Goal: Information Seeking & Learning: Learn about a topic

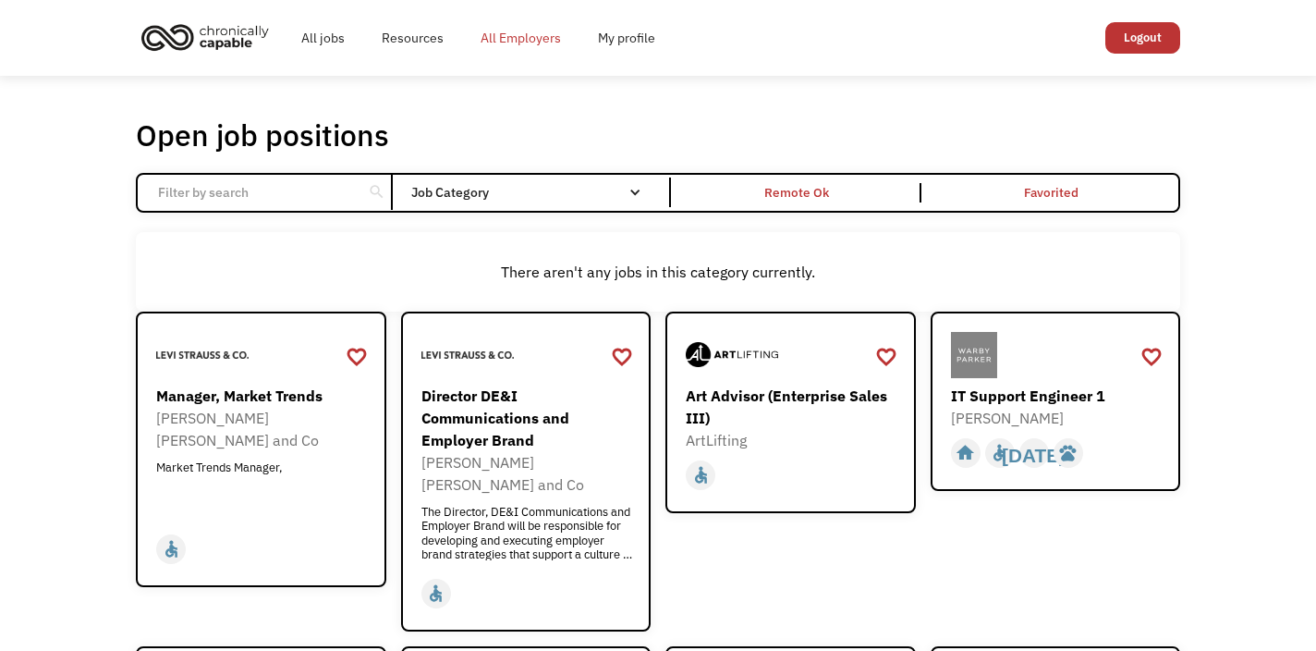
click at [518, 39] on link "All Employers" at bounding box center [520, 37] width 117 height 59
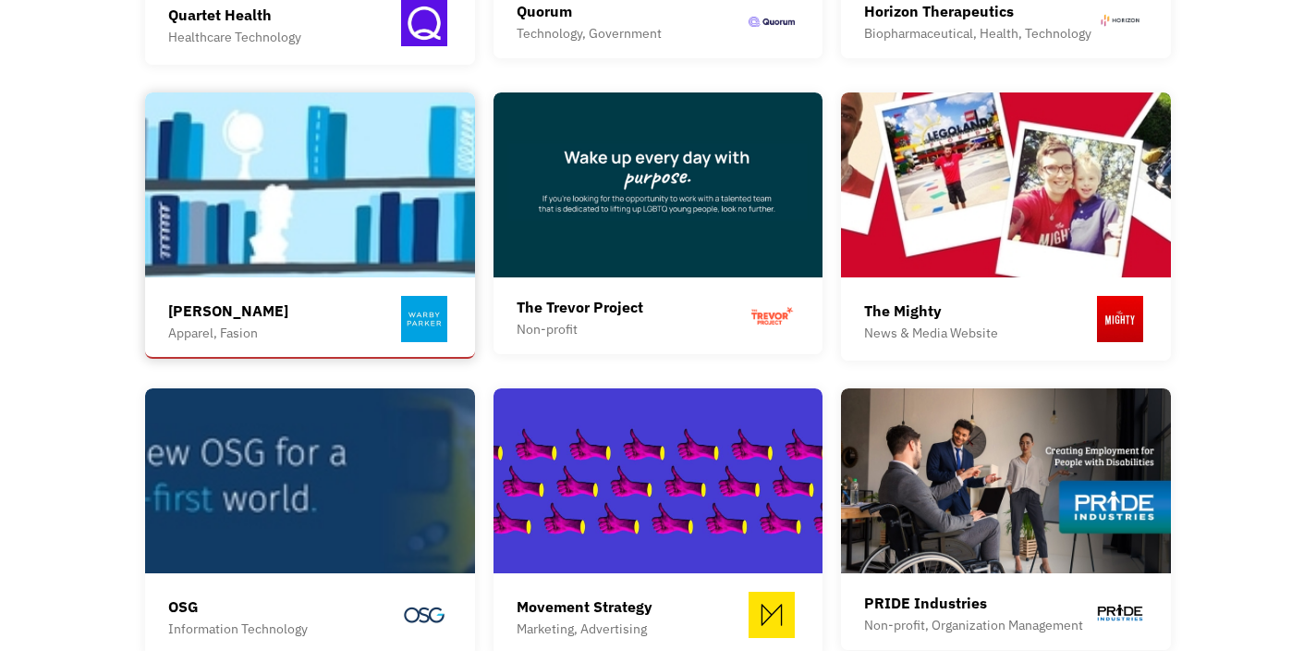
scroll to position [1607, 0]
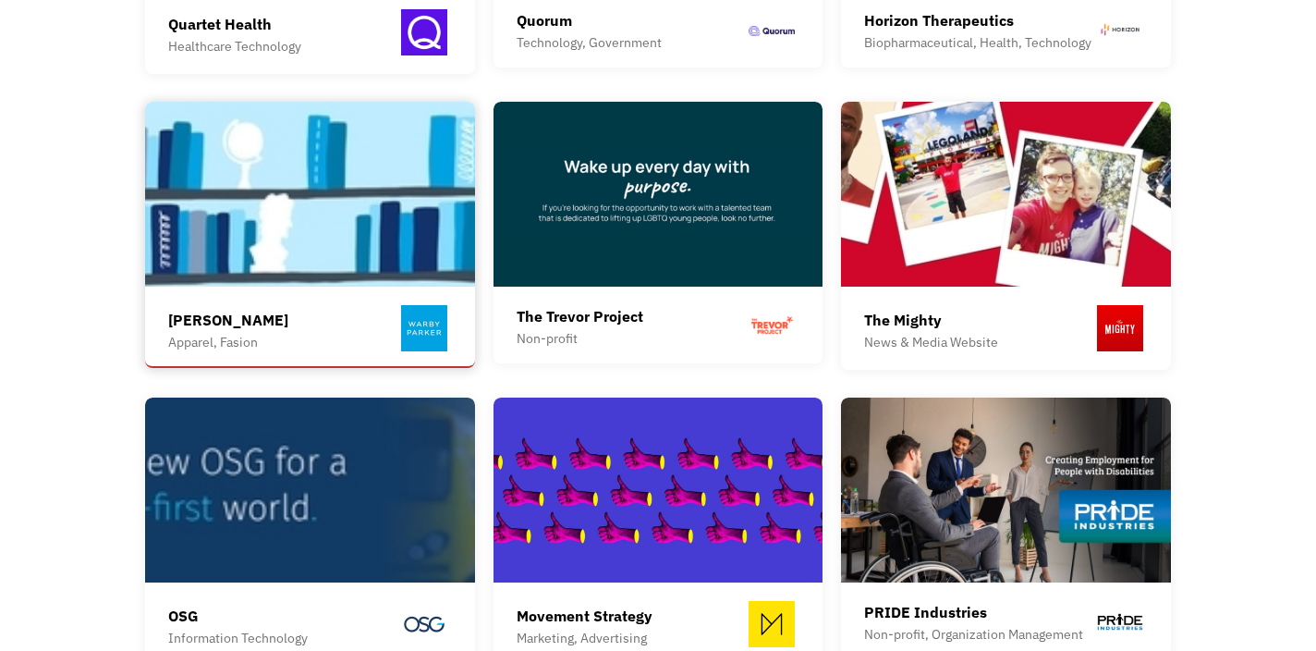
click at [274, 321] on div "Warby Parker Apparel, Fasion" at bounding box center [310, 330] width 284 height 51
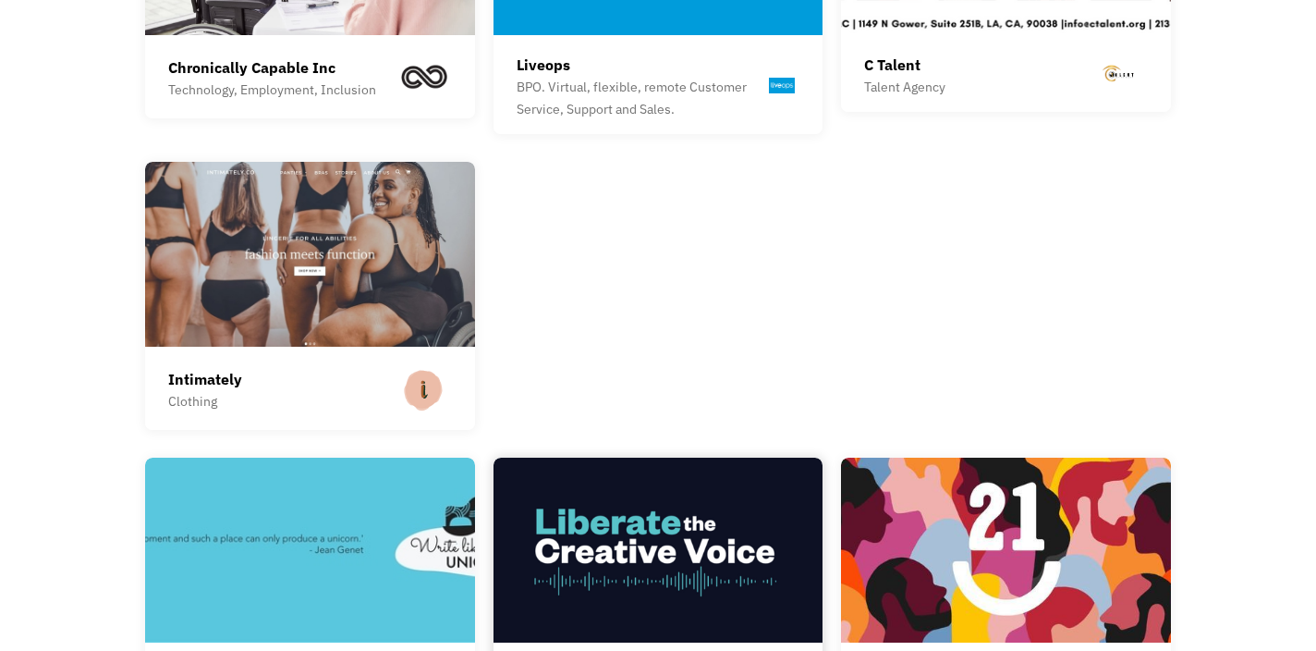
scroll to position [2722, 0]
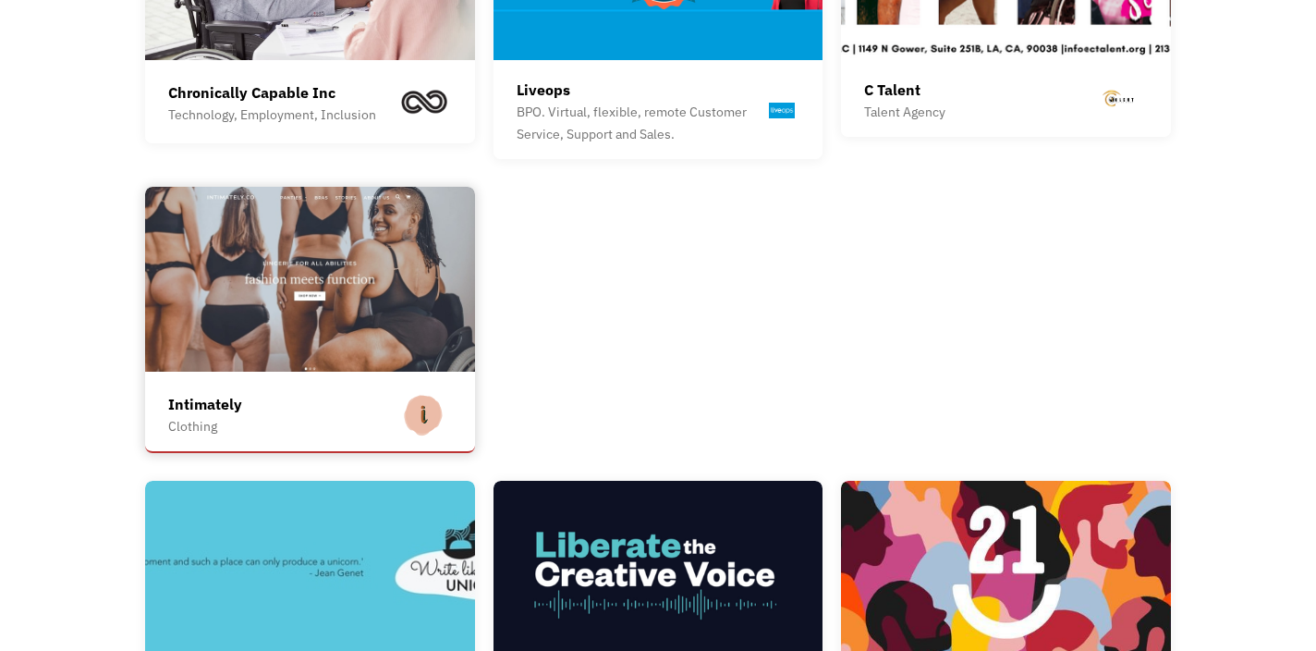
click at [210, 393] on div "Intimately" at bounding box center [205, 404] width 74 height 22
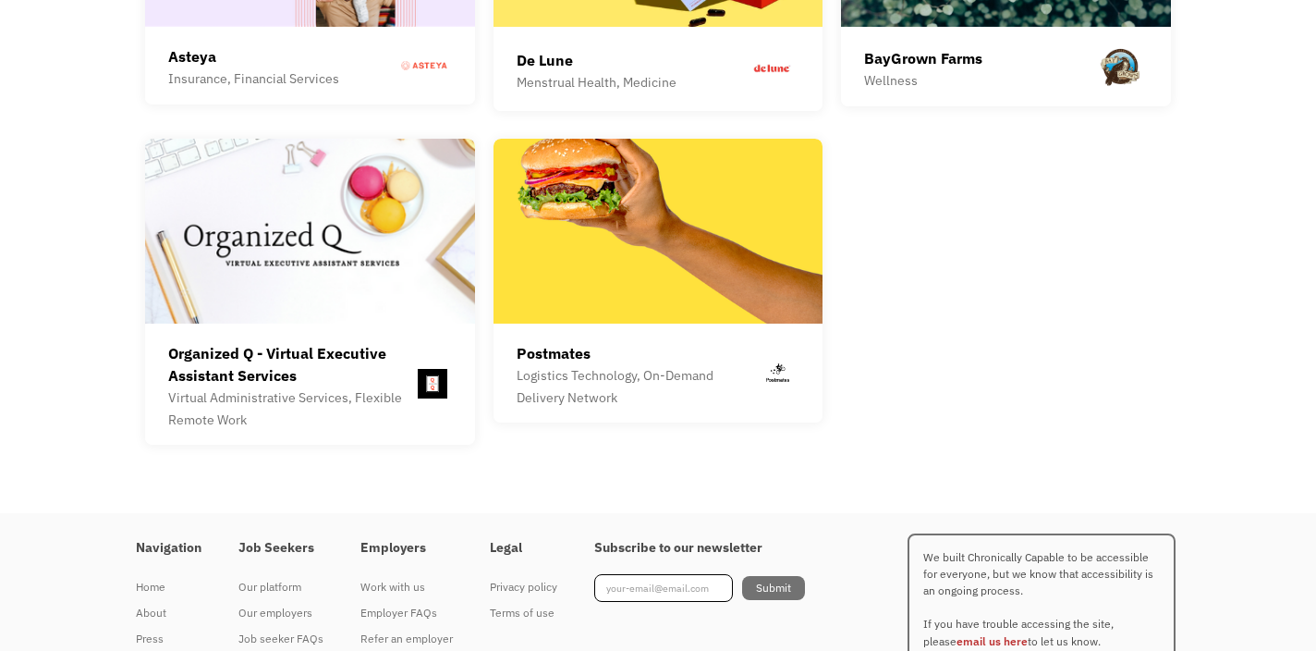
scroll to position [5173, 0]
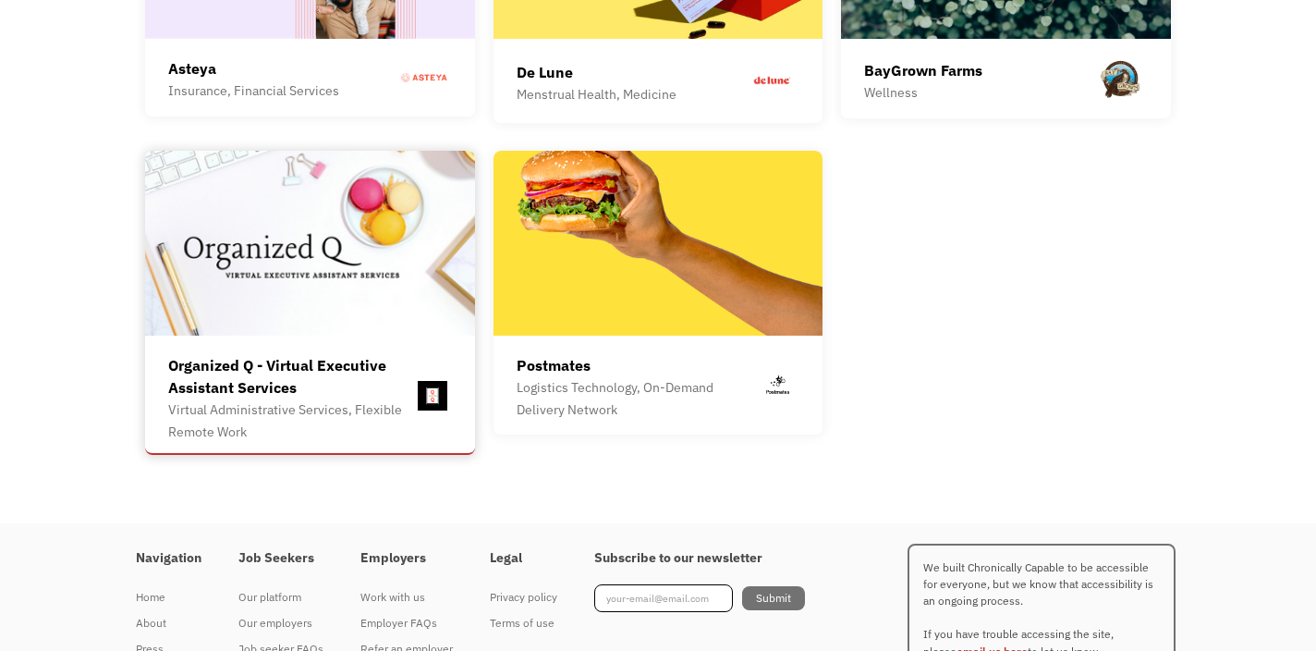
click at [308, 371] on div "Organized Q - Virtual Executive Assistant Services" at bounding box center [290, 376] width 245 height 44
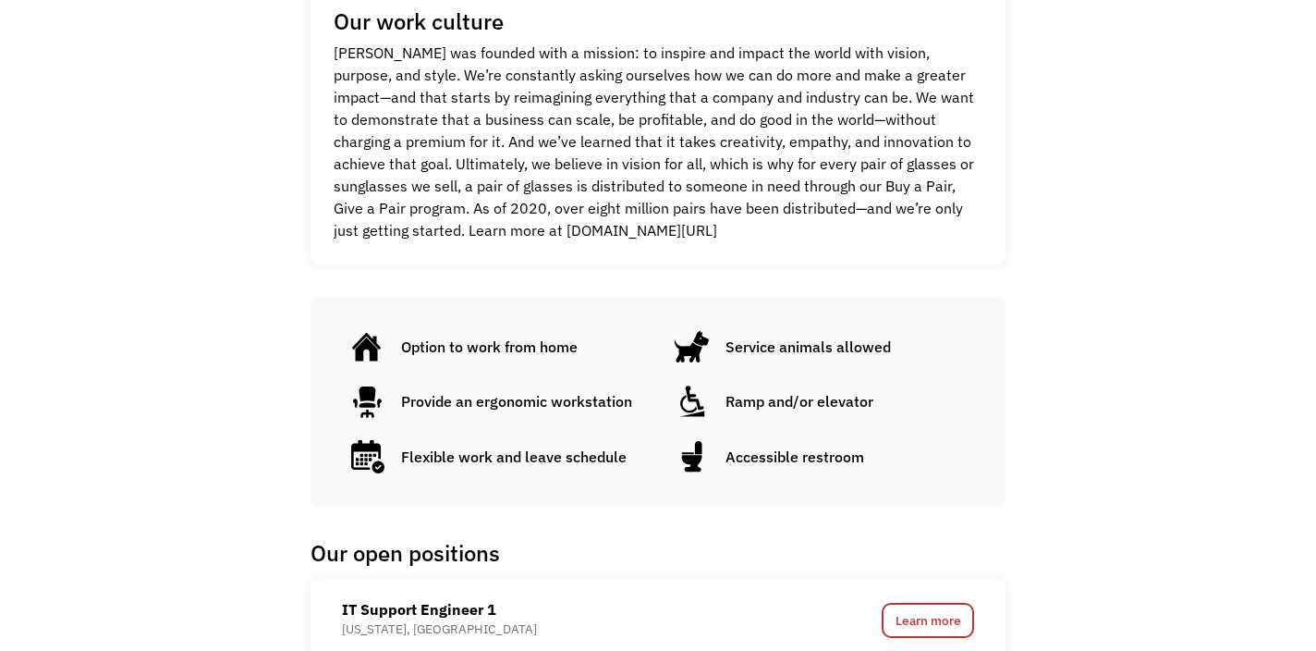
scroll to position [745, 0]
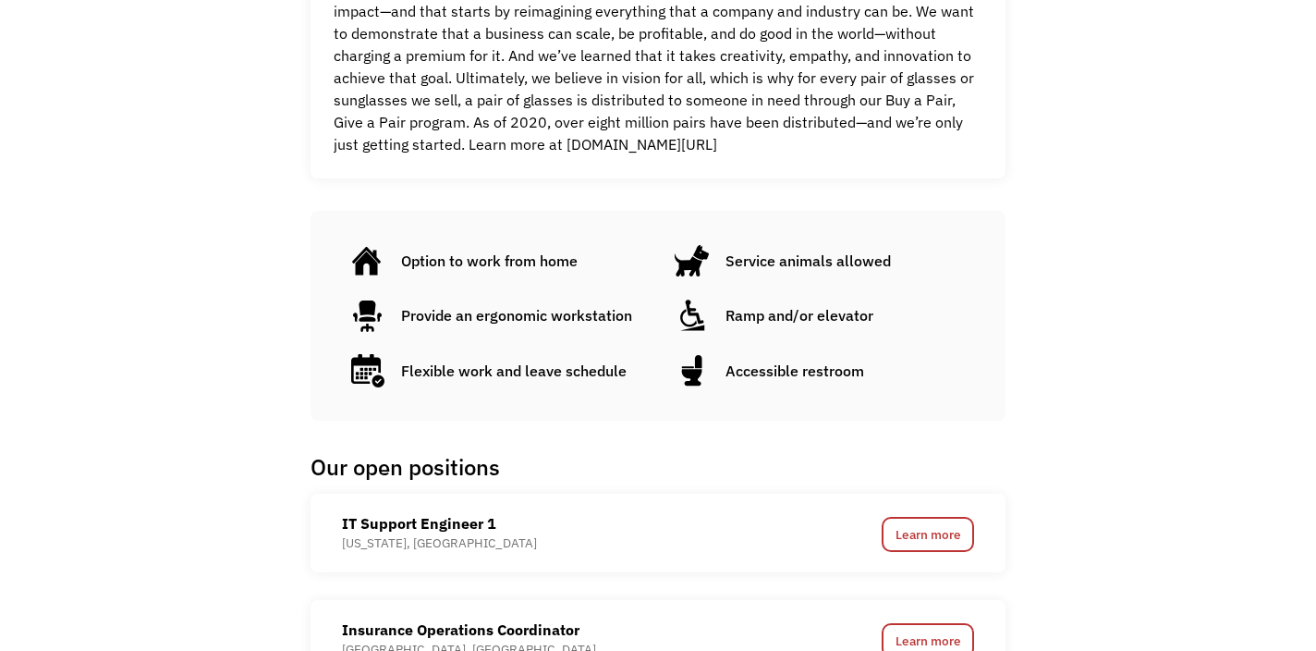
click at [464, 259] on div "Option to work from home" at bounding box center [489, 261] width 177 height 22
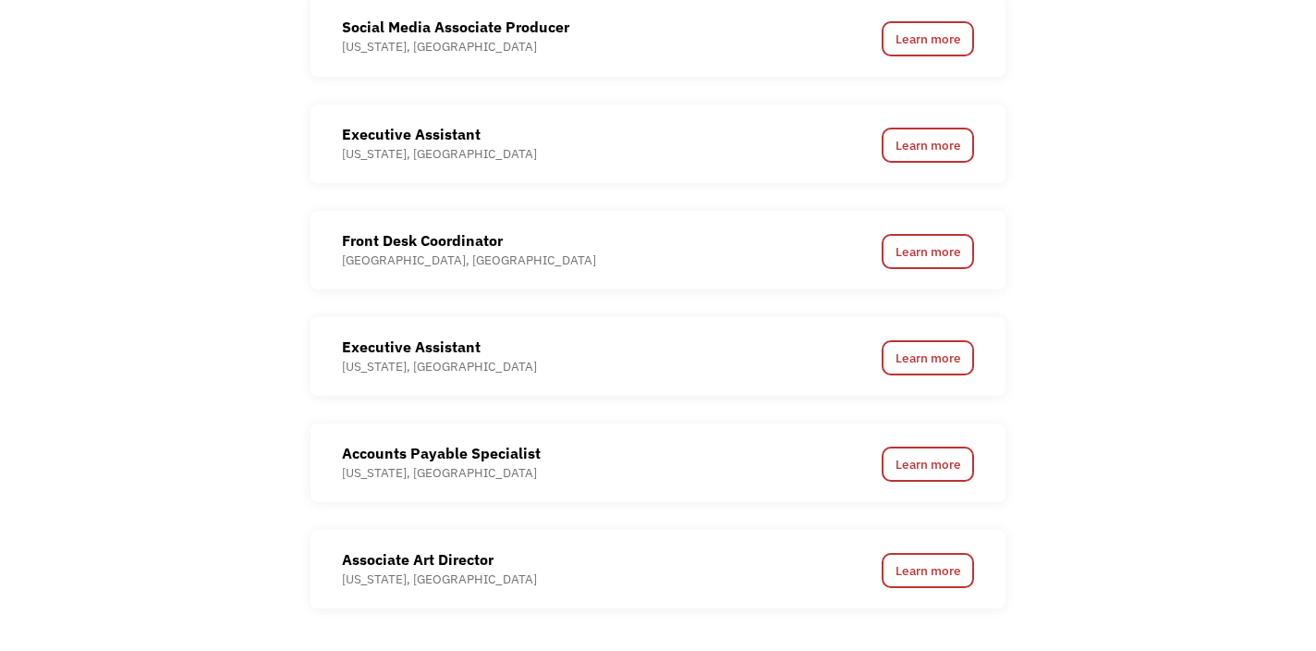
scroll to position [1713, 0]
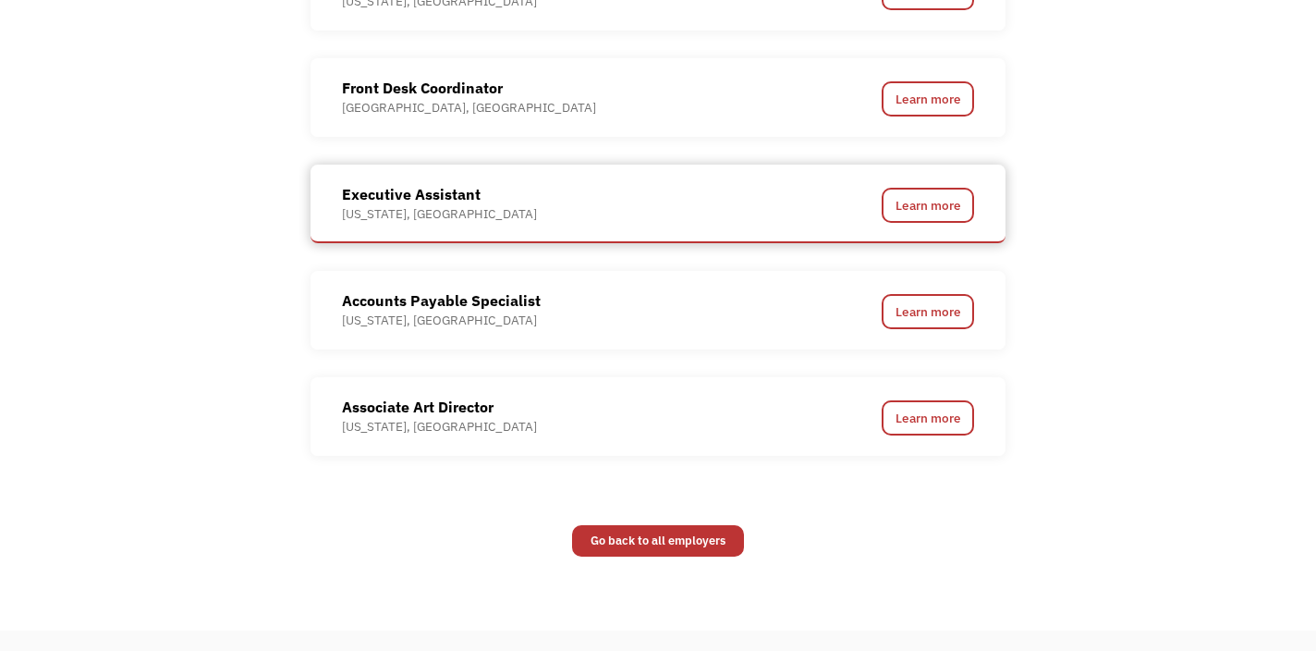
click at [439, 203] on div "Executive Assistant" at bounding box center [439, 194] width 195 height 22
click at [916, 211] on link "Learn more" at bounding box center [928, 205] width 92 height 35
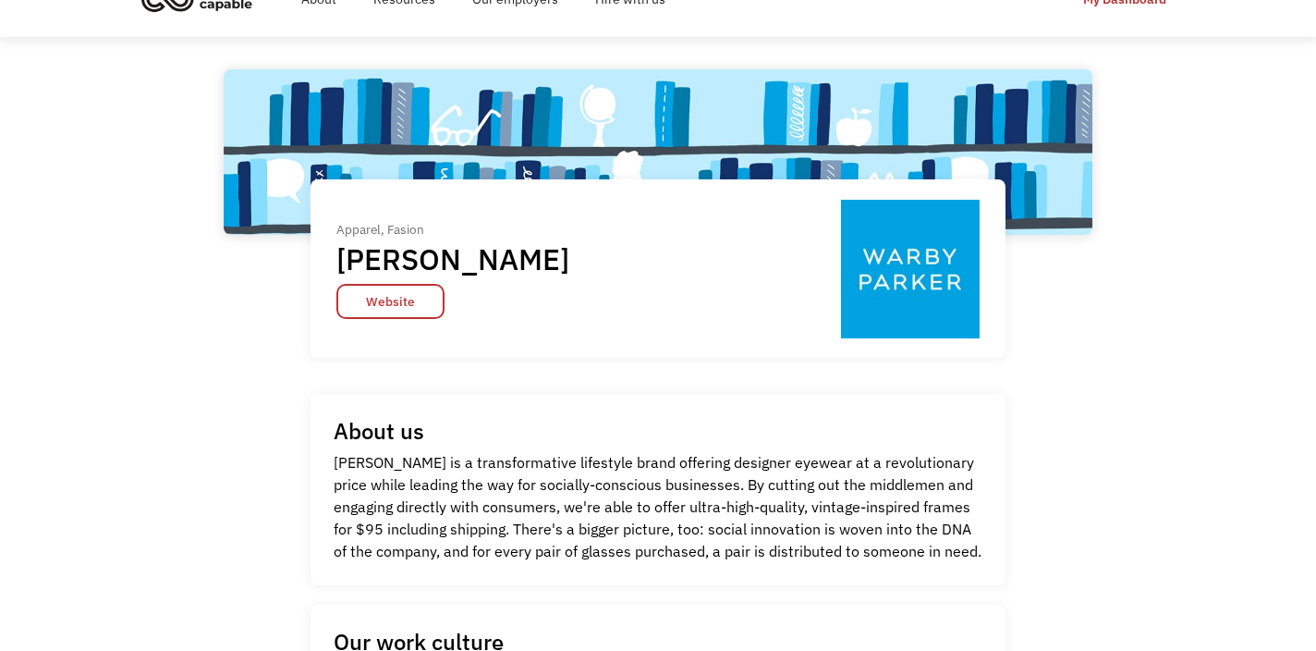
scroll to position [0, 0]
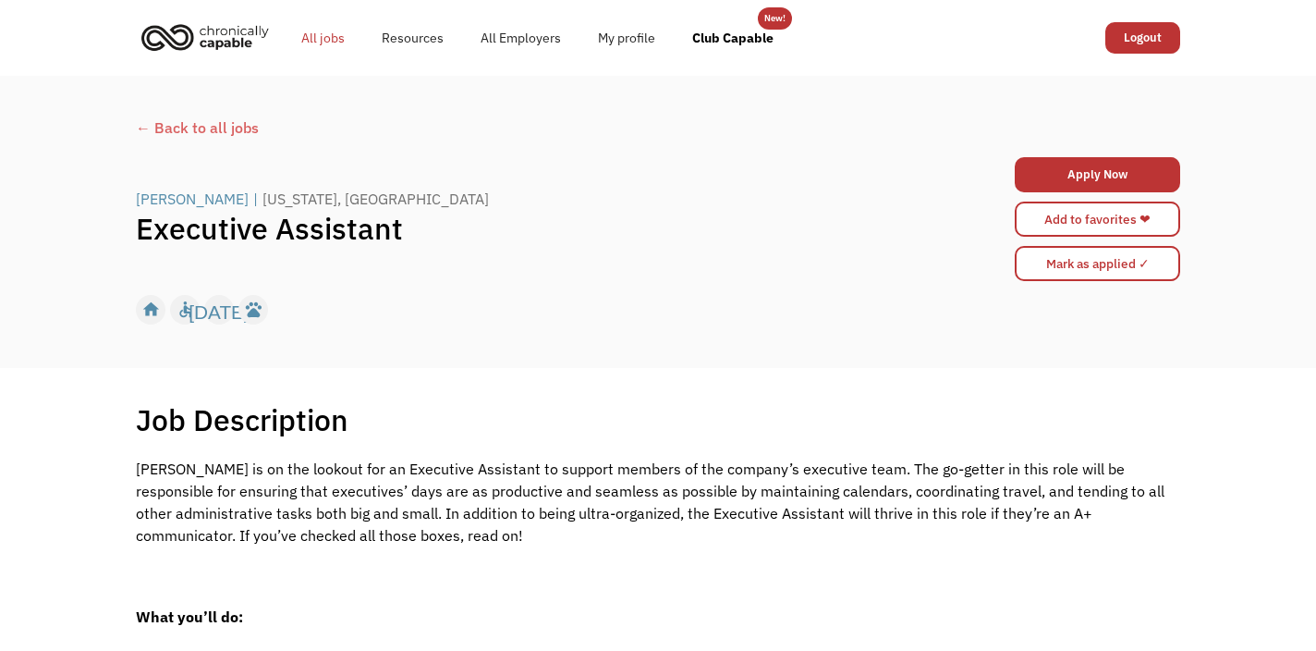
click at [345, 39] on link "All jobs" at bounding box center [323, 37] width 80 height 59
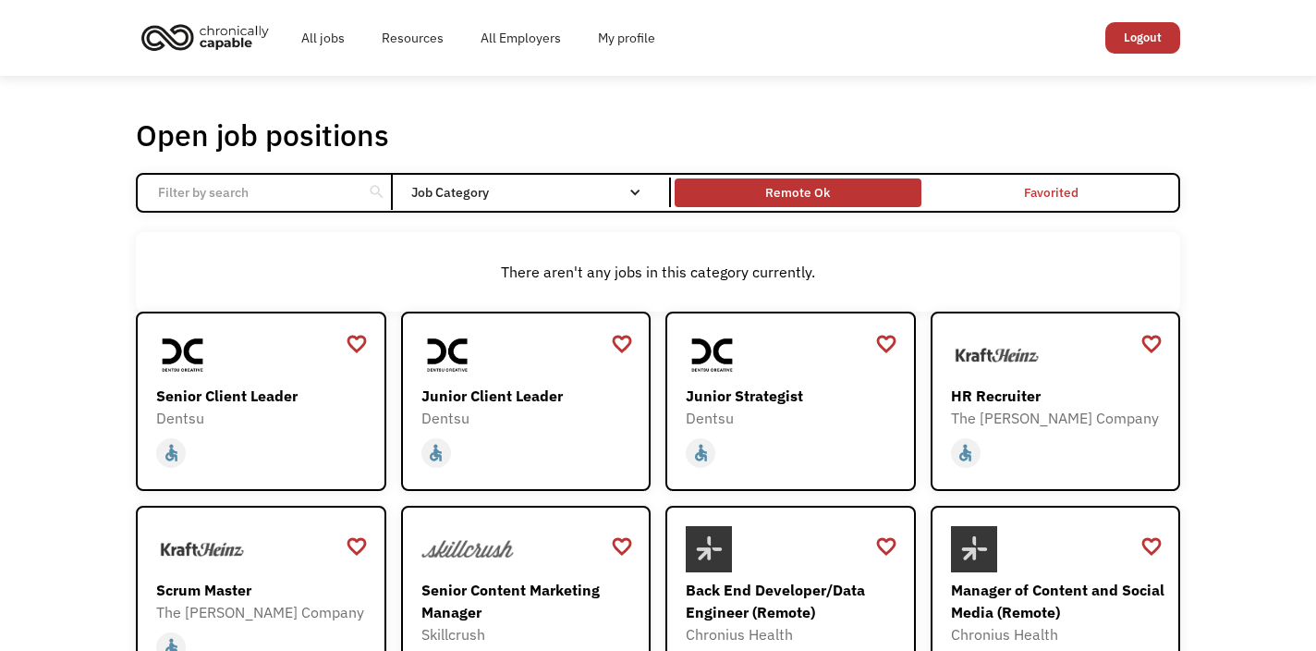
click at [825, 198] on div "Remote Ok" at bounding box center [797, 192] width 65 height 22
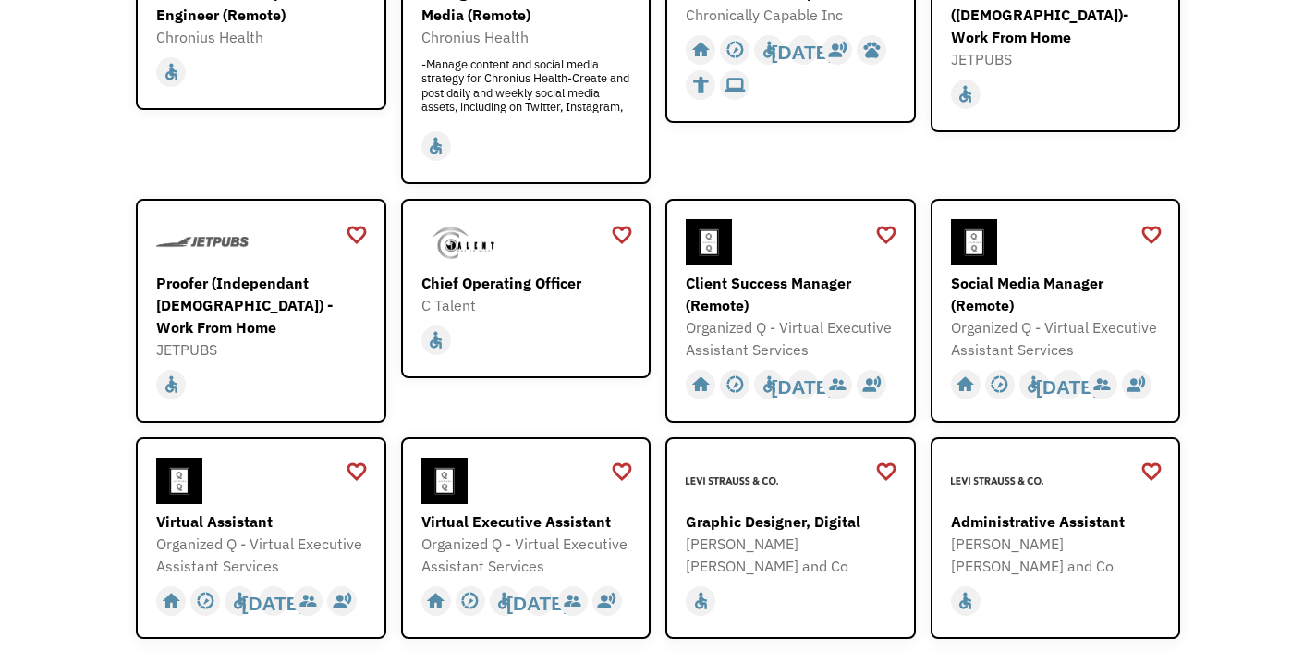
scroll to position [410, 0]
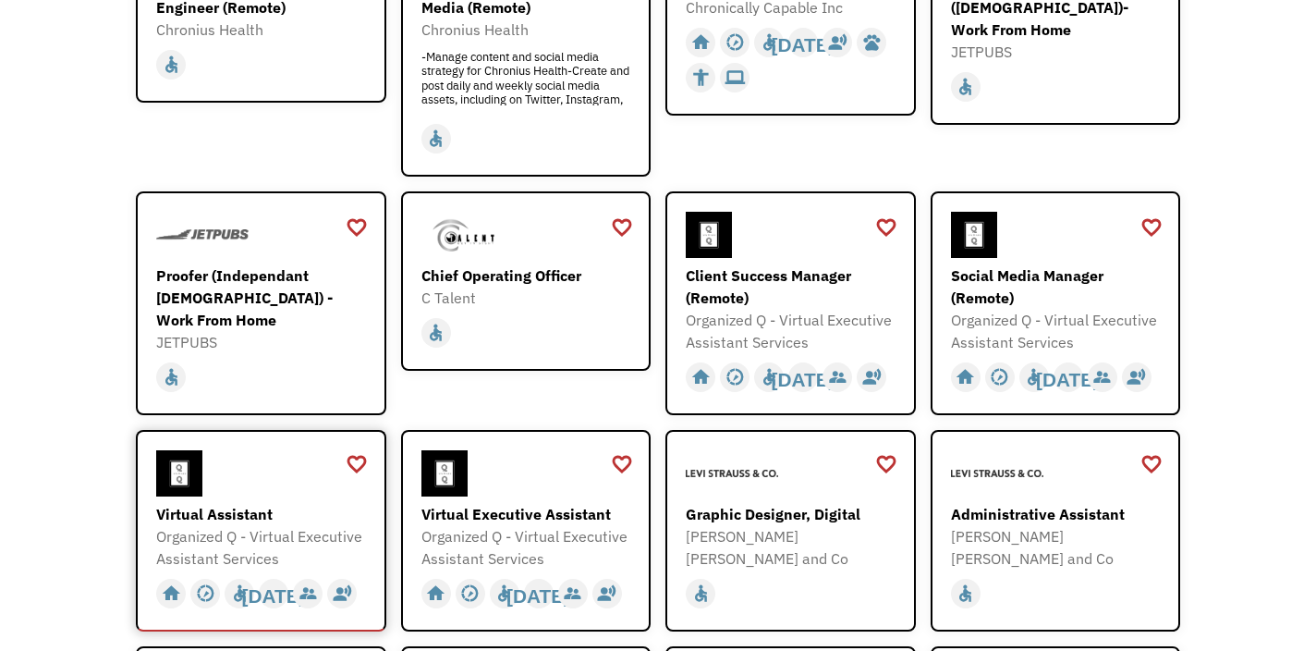
click at [323, 474] on div at bounding box center [263, 473] width 214 height 46
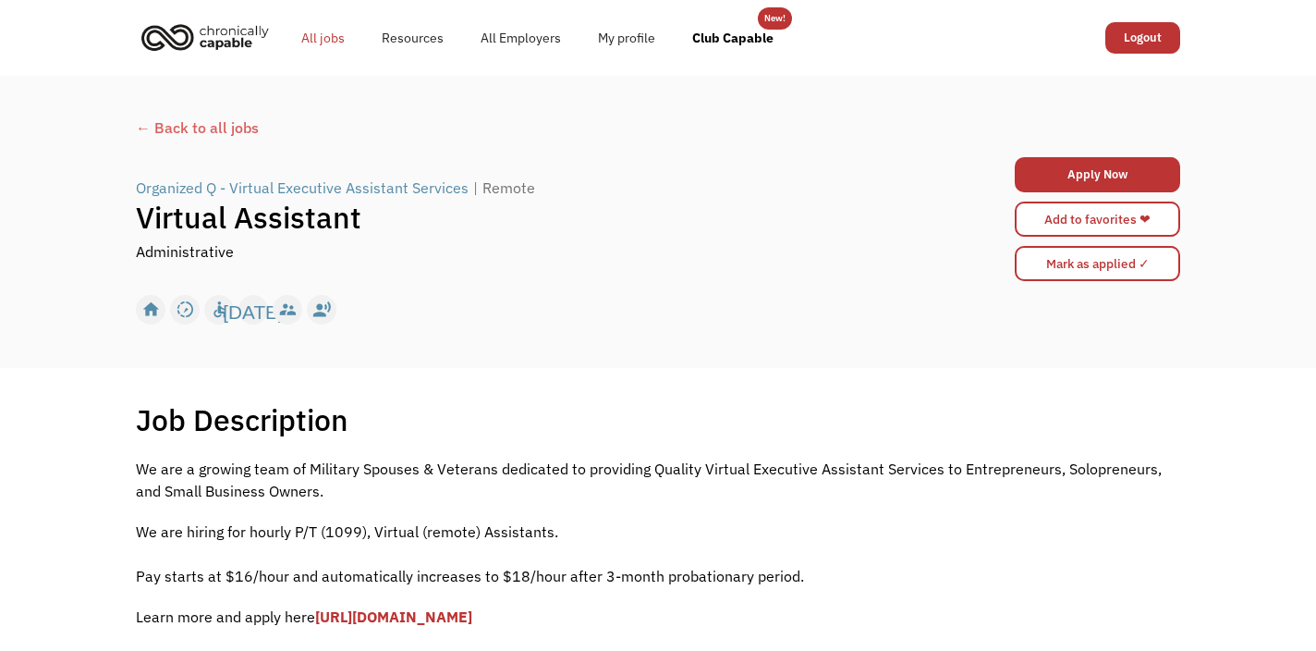
click at [323, 42] on link "All jobs" at bounding box center [323, 37] width 80 height 59
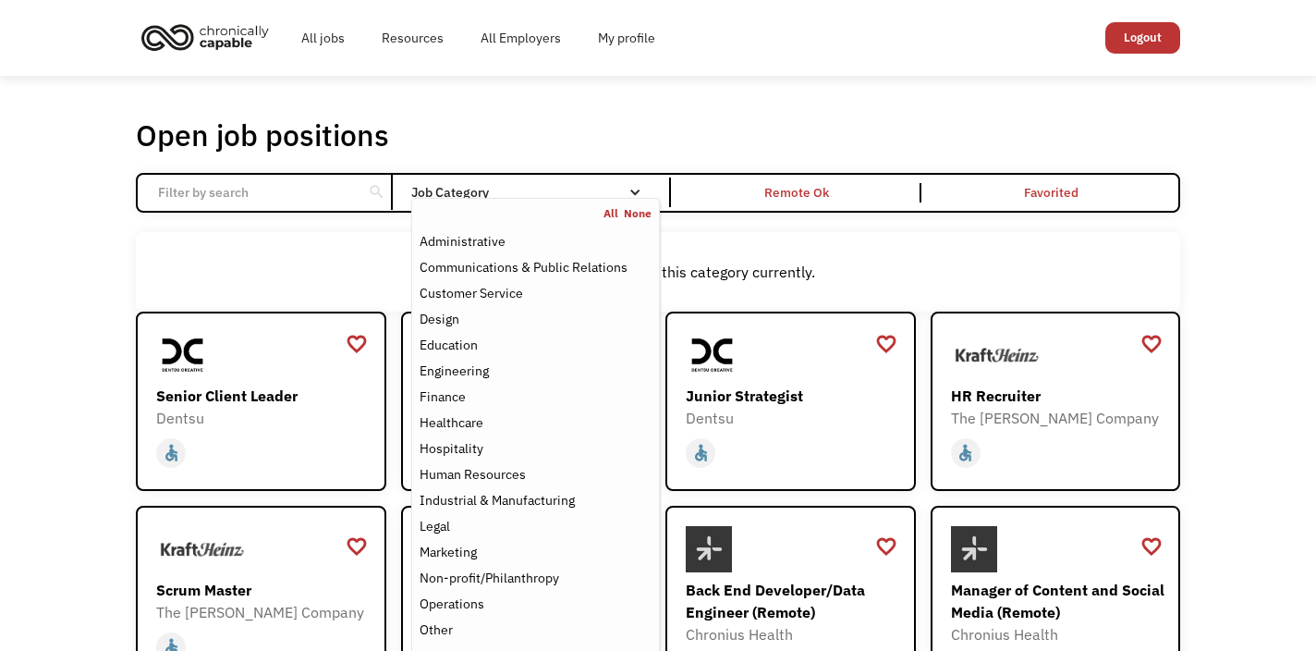
click at [450, 186] on div "Job Category" at bounding box center [535, 192] width 249 height 13
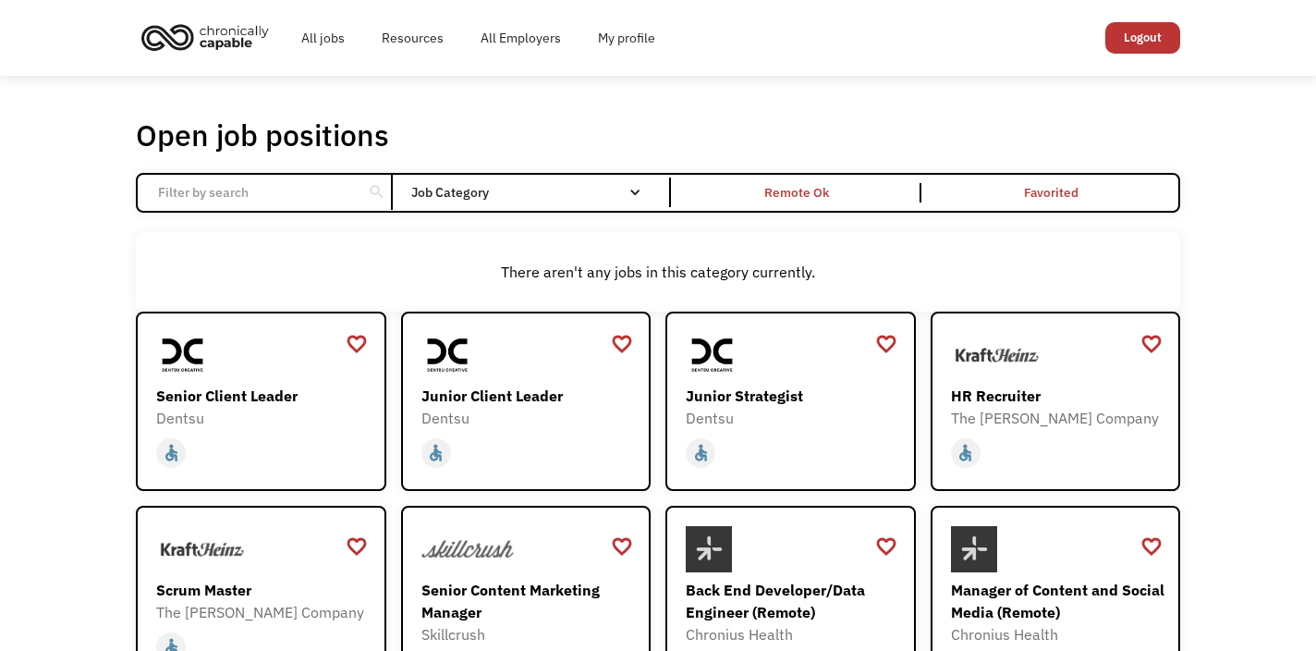
click at [453, 203] on div "Job Category" at bounding box center [535, 192] width 249 height 30
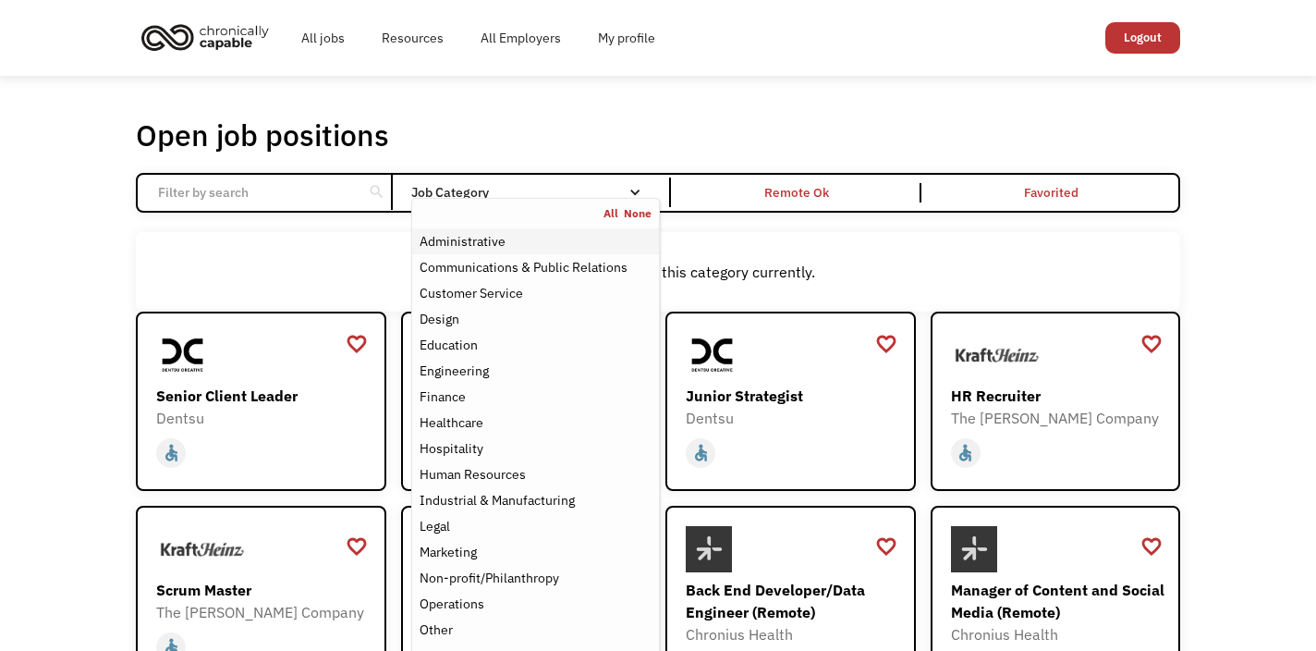
click at [453, 243] on div "Administrative" at bounding box center [463, 241] width 86 height 22
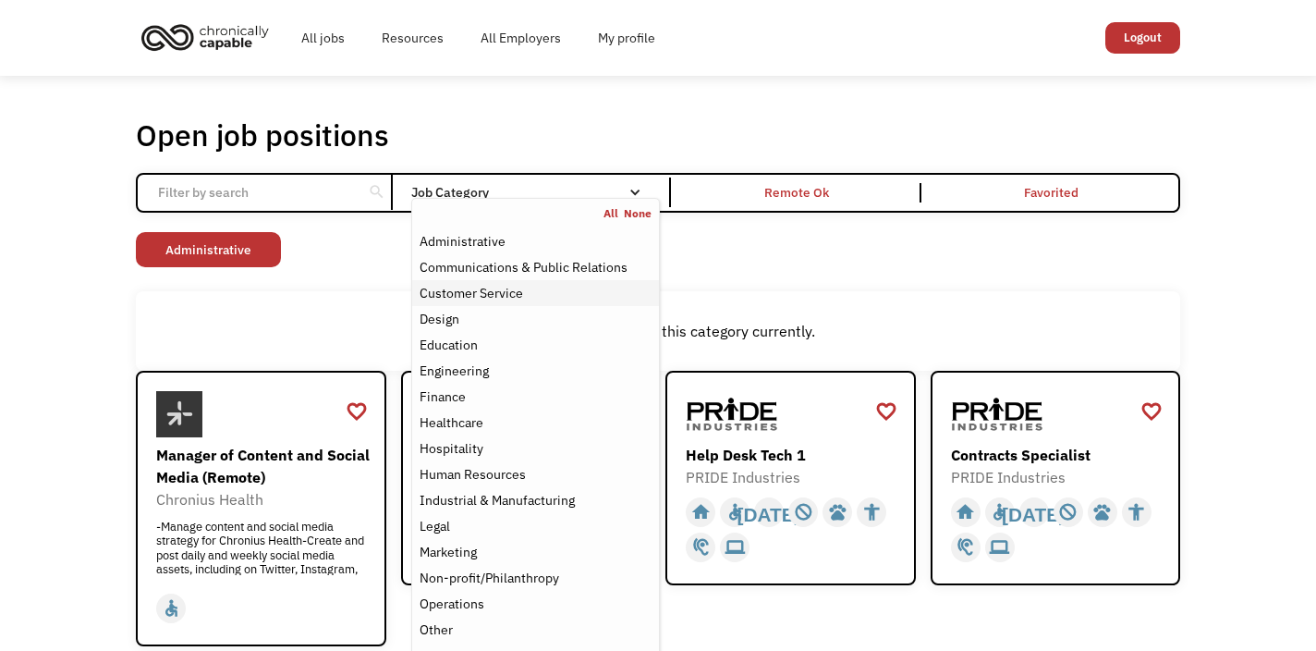
click at [455, 293] on div "Customer Service" at bounding box center [472, 293] width 104 height 22
click at [457, 425] on div "Healthcare" at bounding box center [452, 422] width 64 height 22
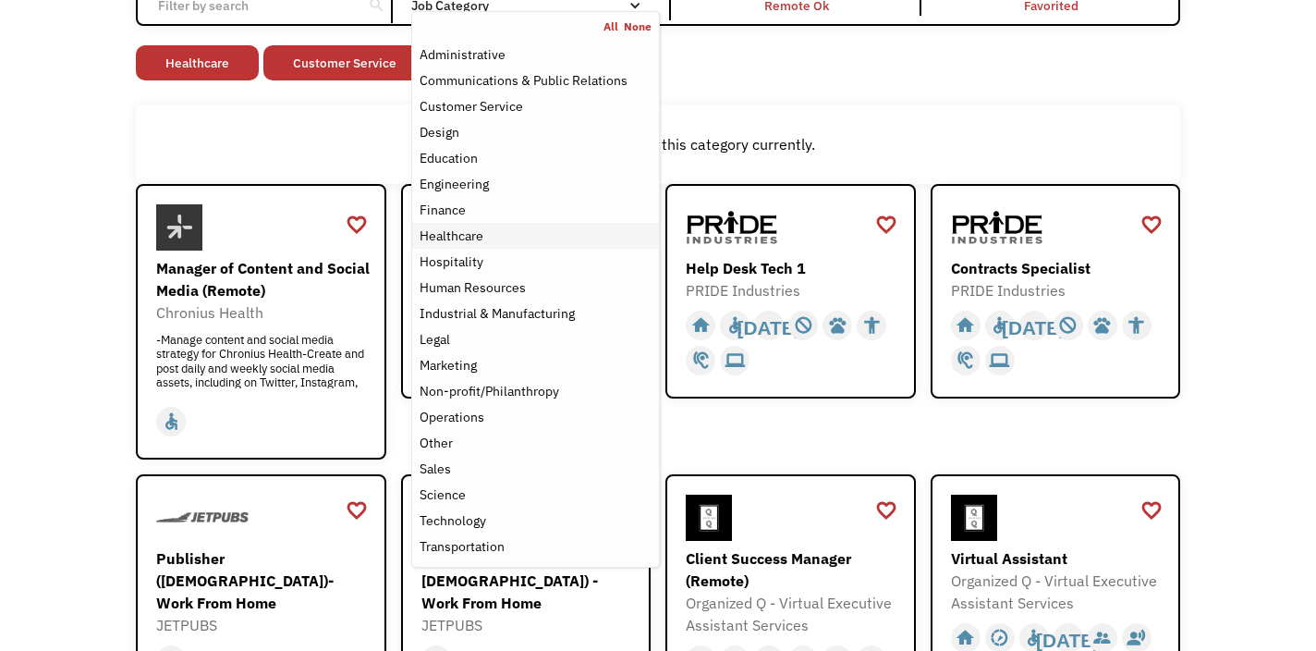
scroll to position [199, 0]
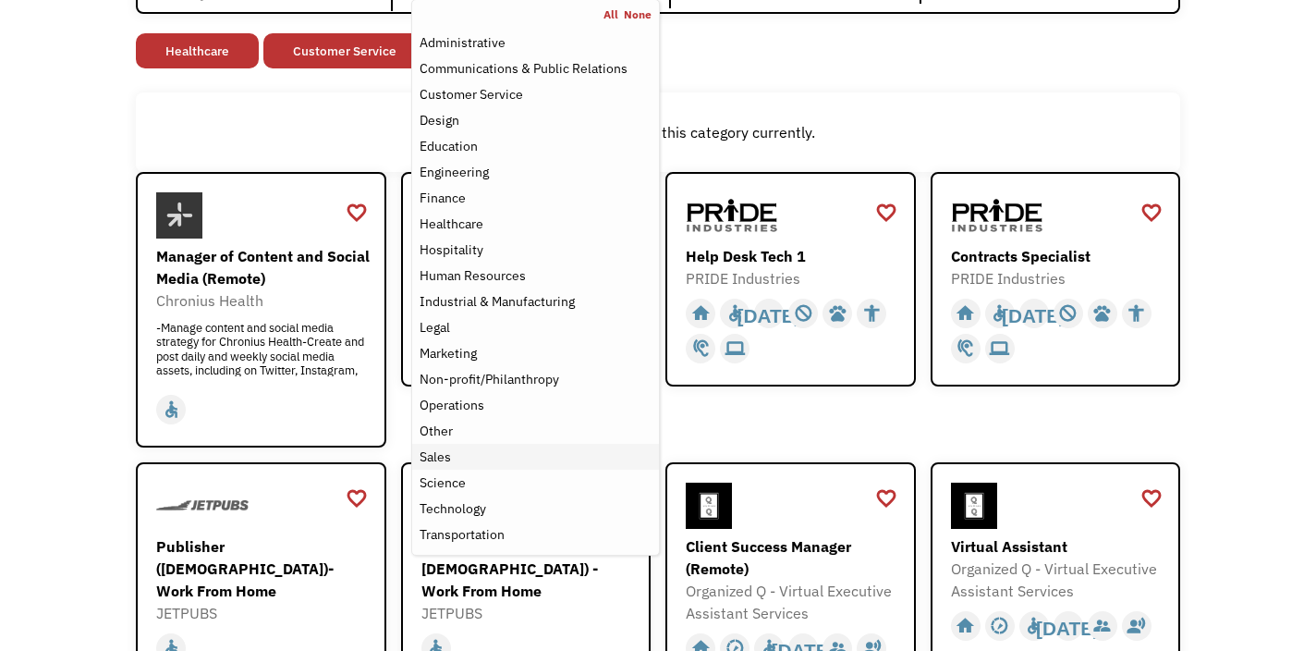
click at [446, 463] on div "Sales" at bounding box center [435, 457] width 31 height 22
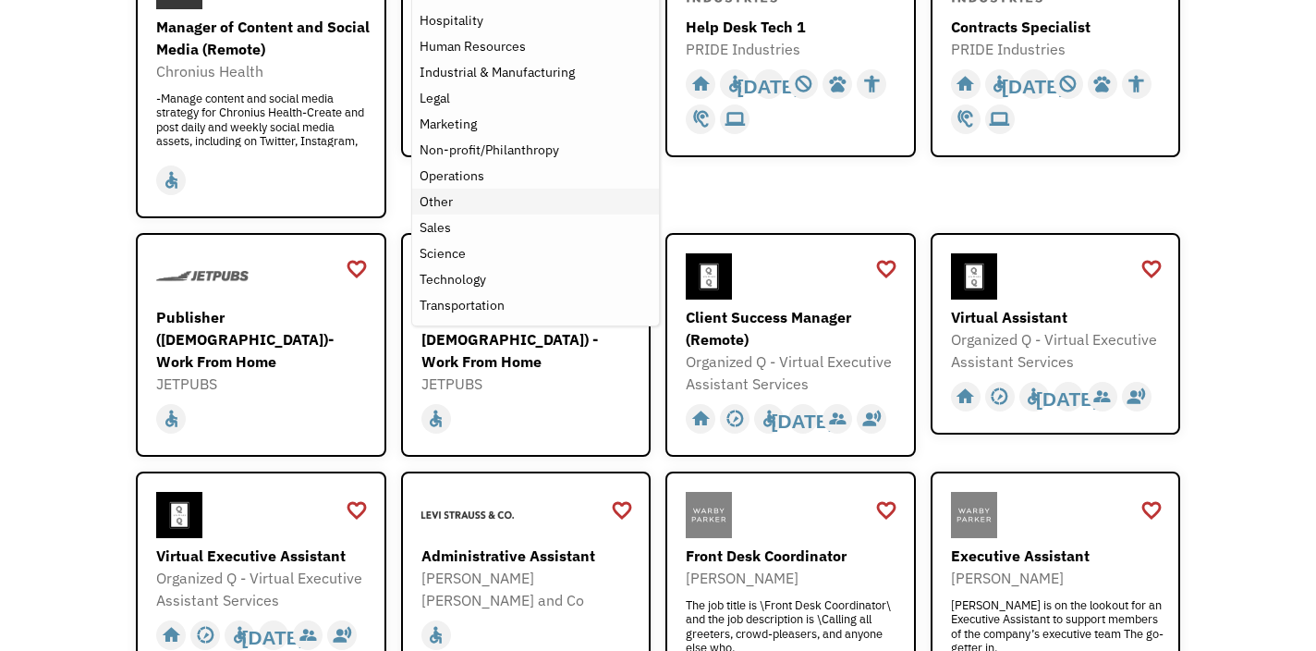
scroll to position [461, 0]
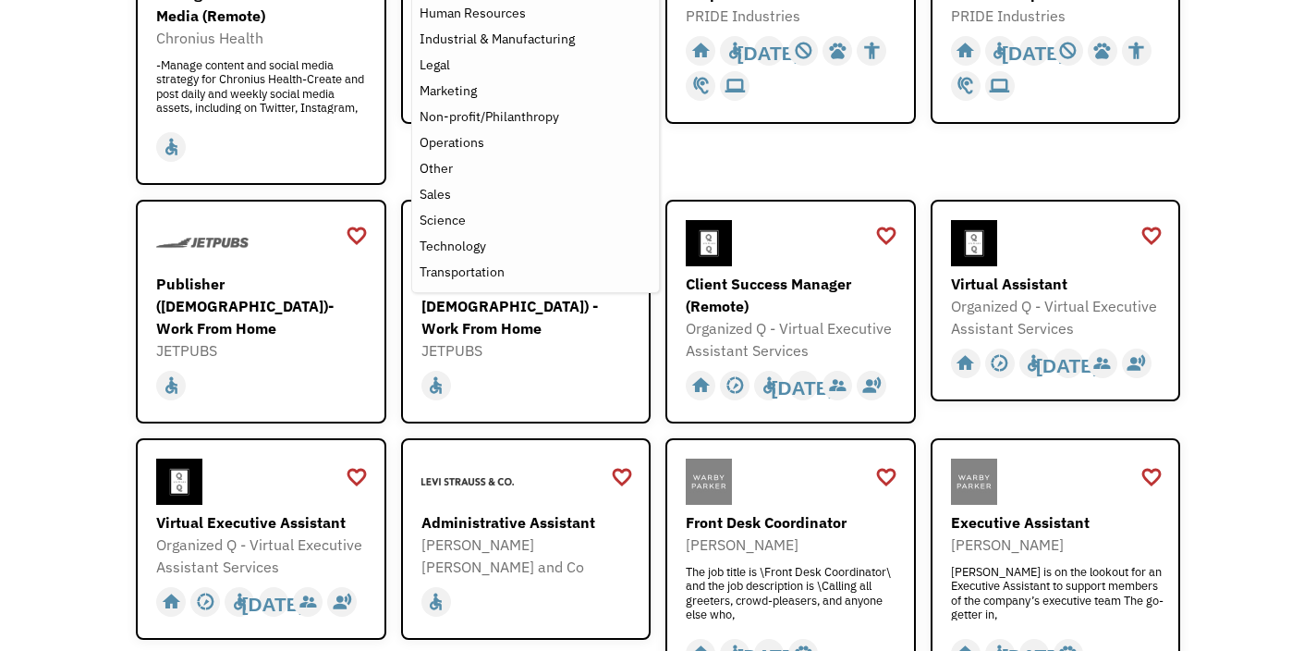
click at [1213, 143] on div "Open job positions You have X liked items Search search Filter by category Admi…" at bounding box center [658, 656] width 1316 height 2082
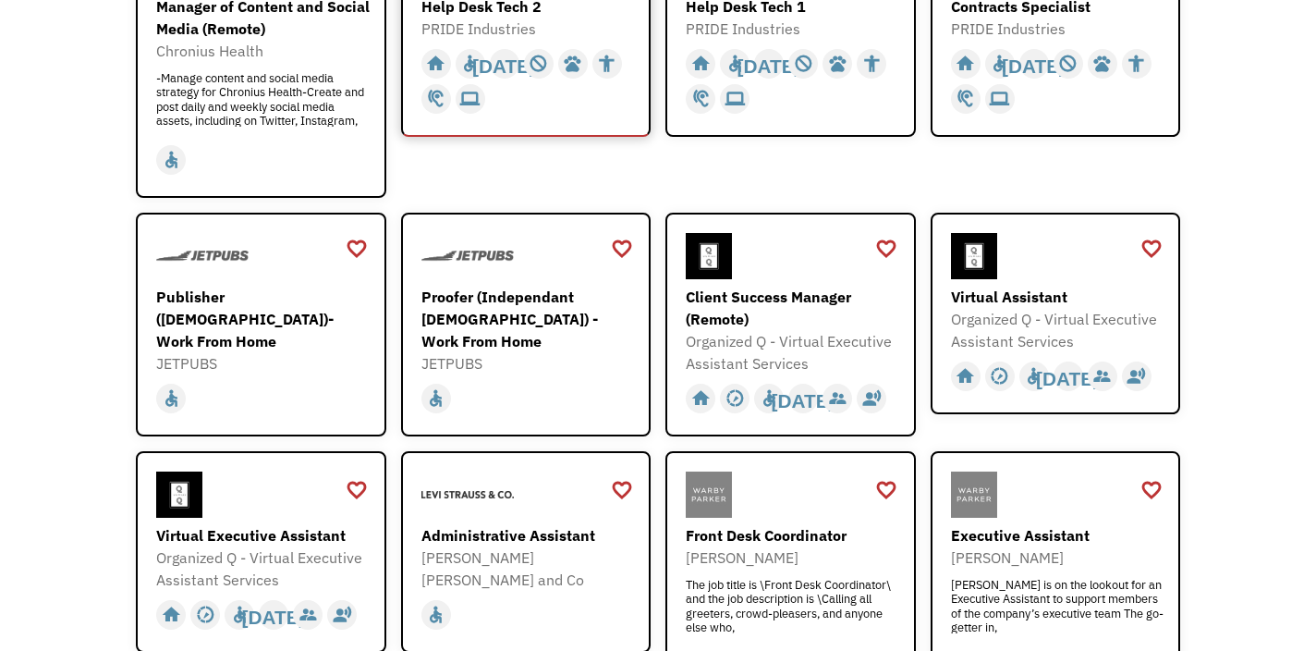
scroll to position [452, 0]
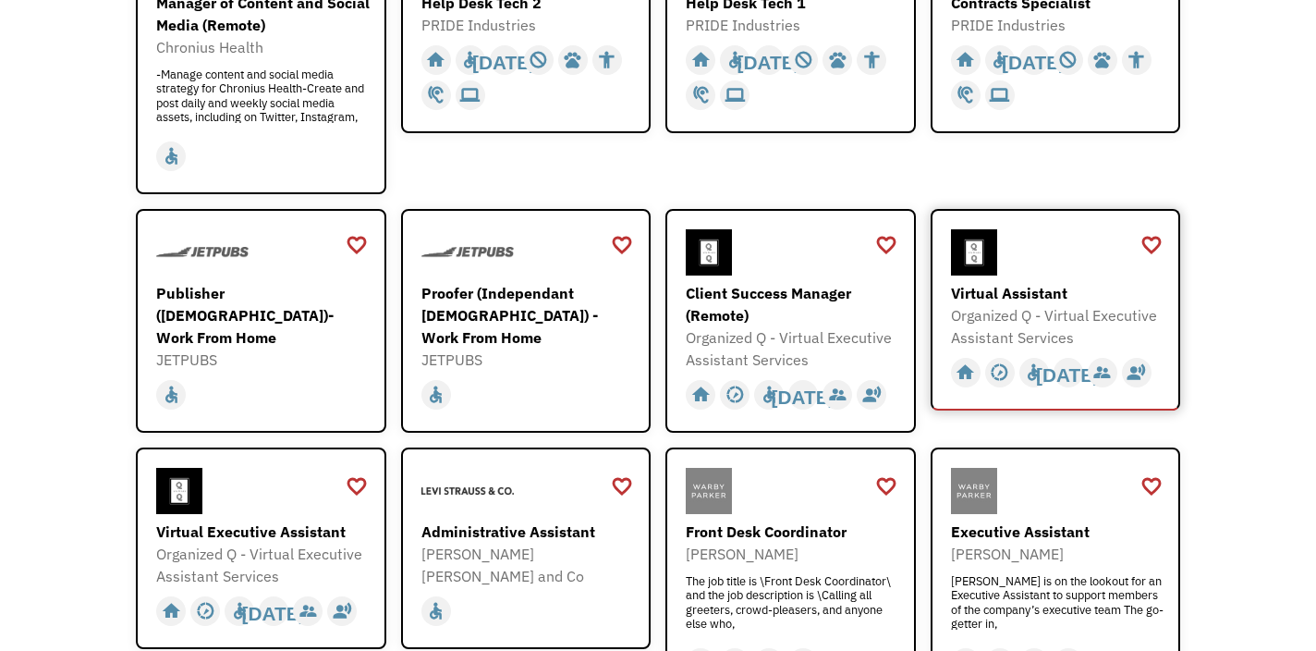
click at [1009, 314] on div "Organized Q - Virtual Executive Assistant Services" at bounding box center [1058, 326] width 214 height 44
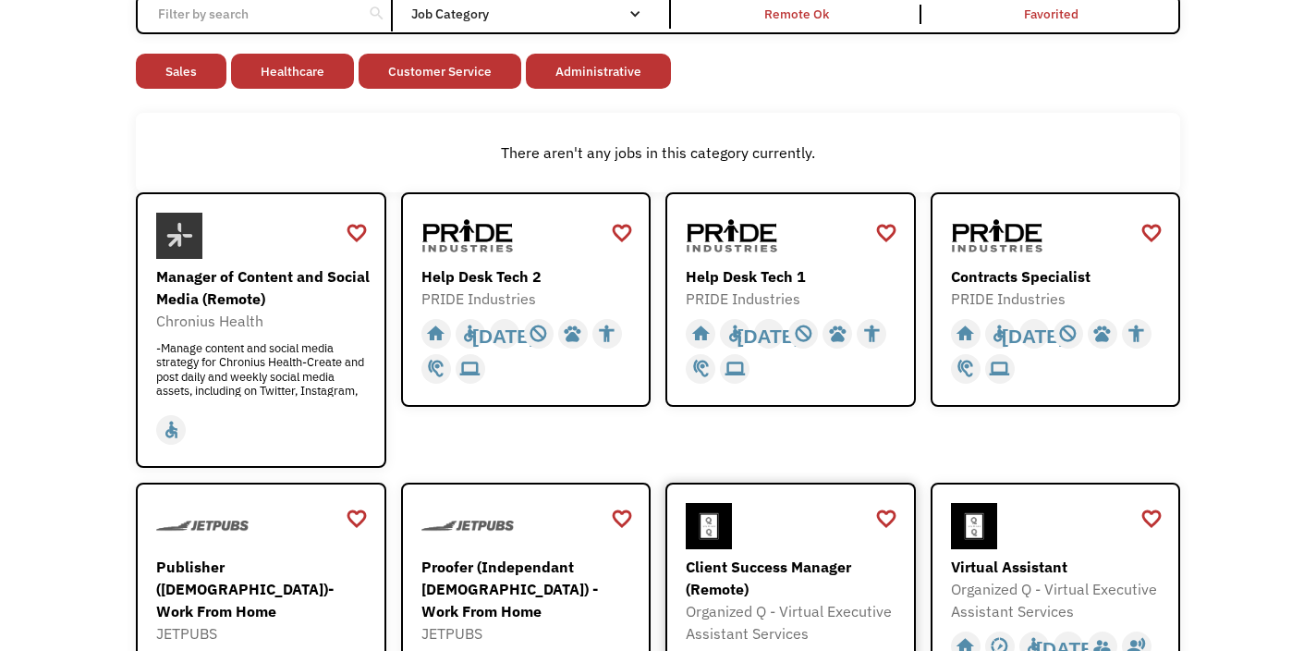
scroll to position [0, 0]
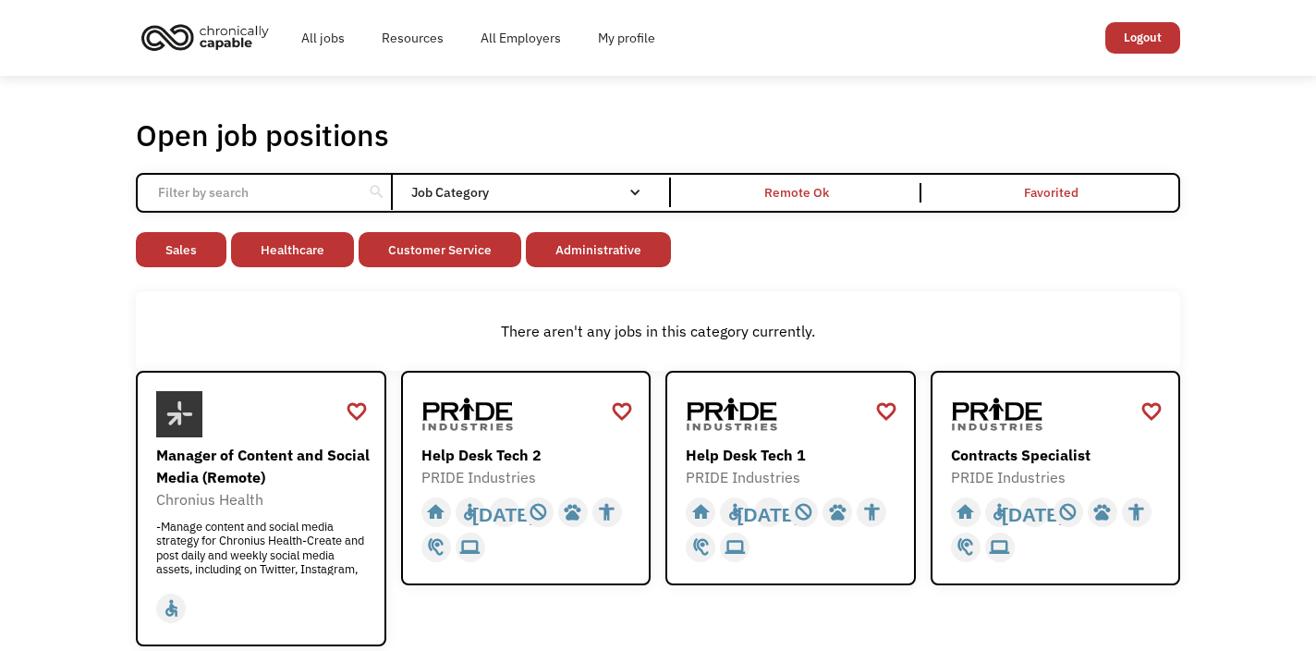
scroll to position [199, 0]
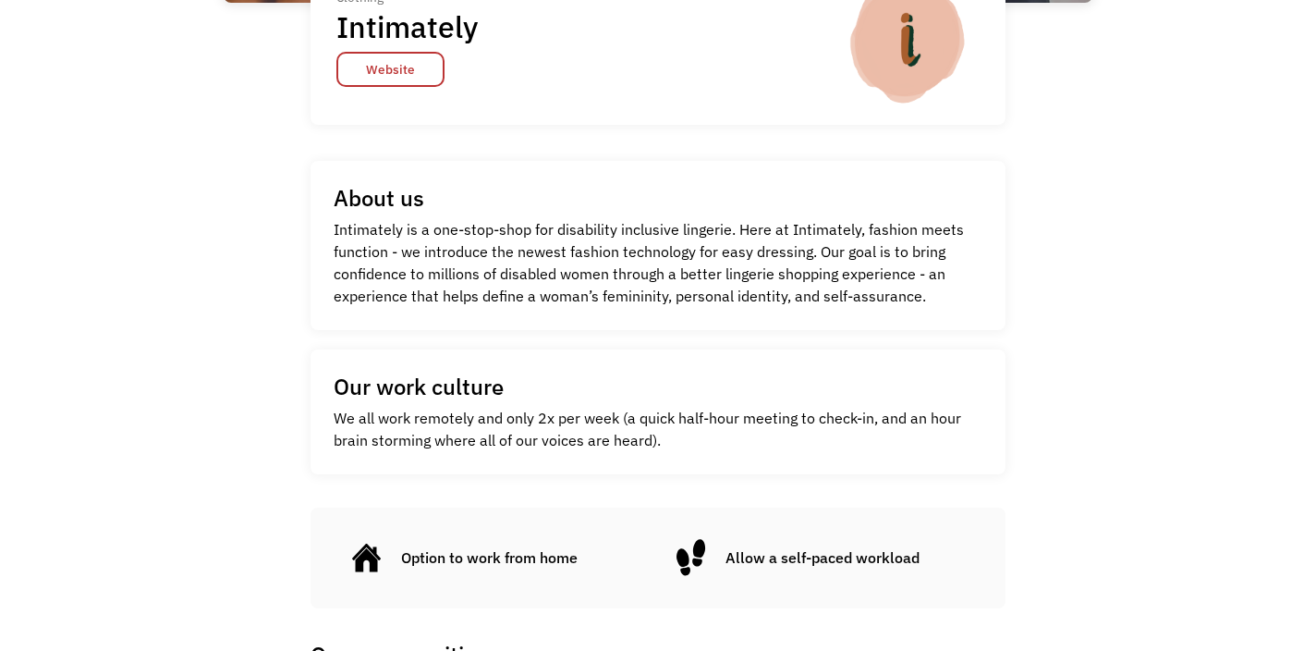
scroll to position [312, 0]
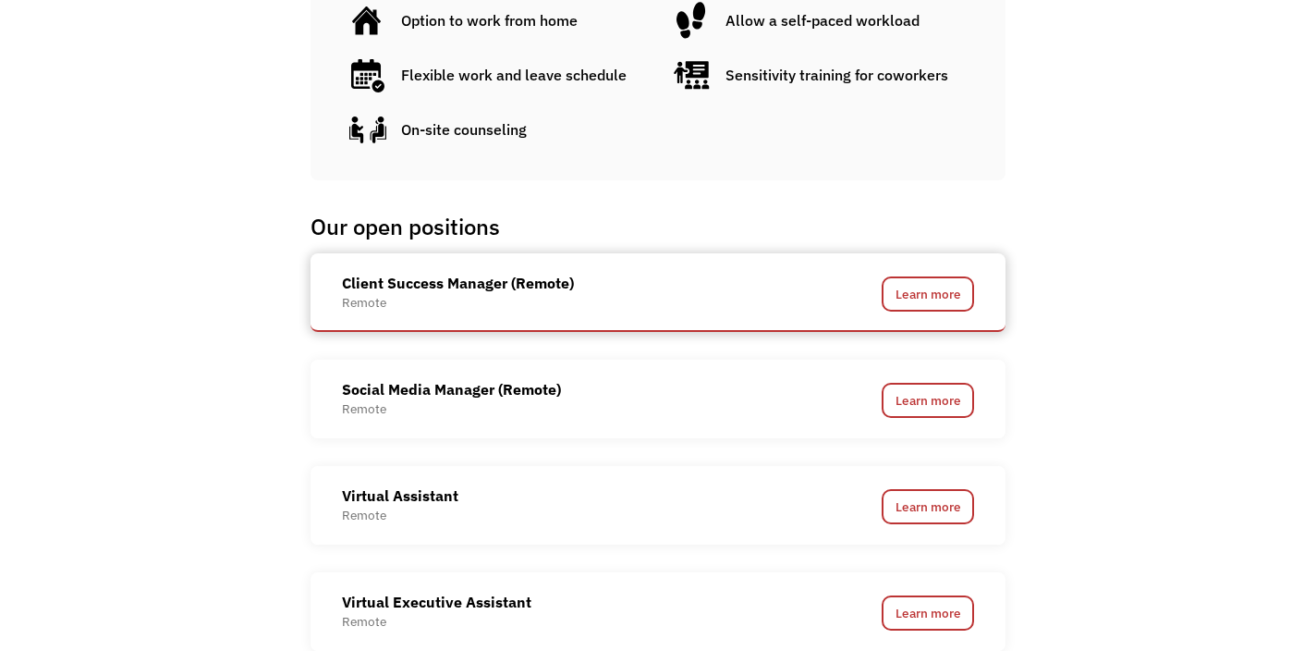
scroll to position [1043, 0]
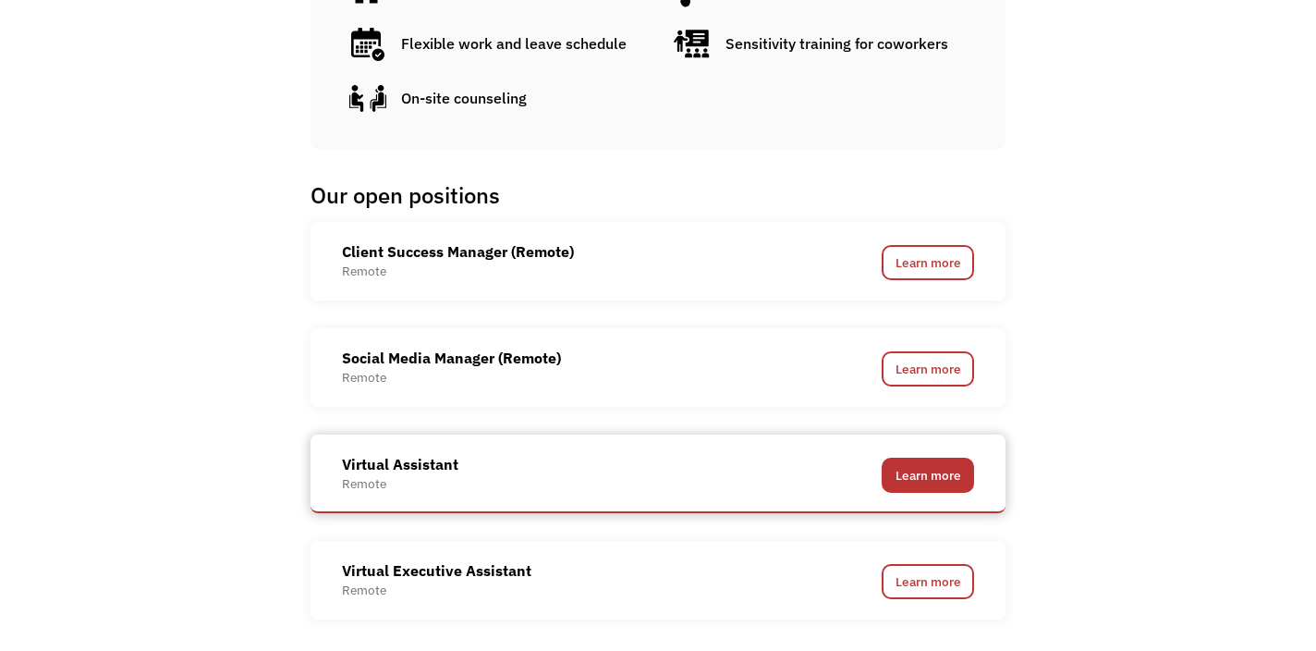
click at [906, 475] on link "Learn more" at bounding box center [928, 475] width 92 height 35
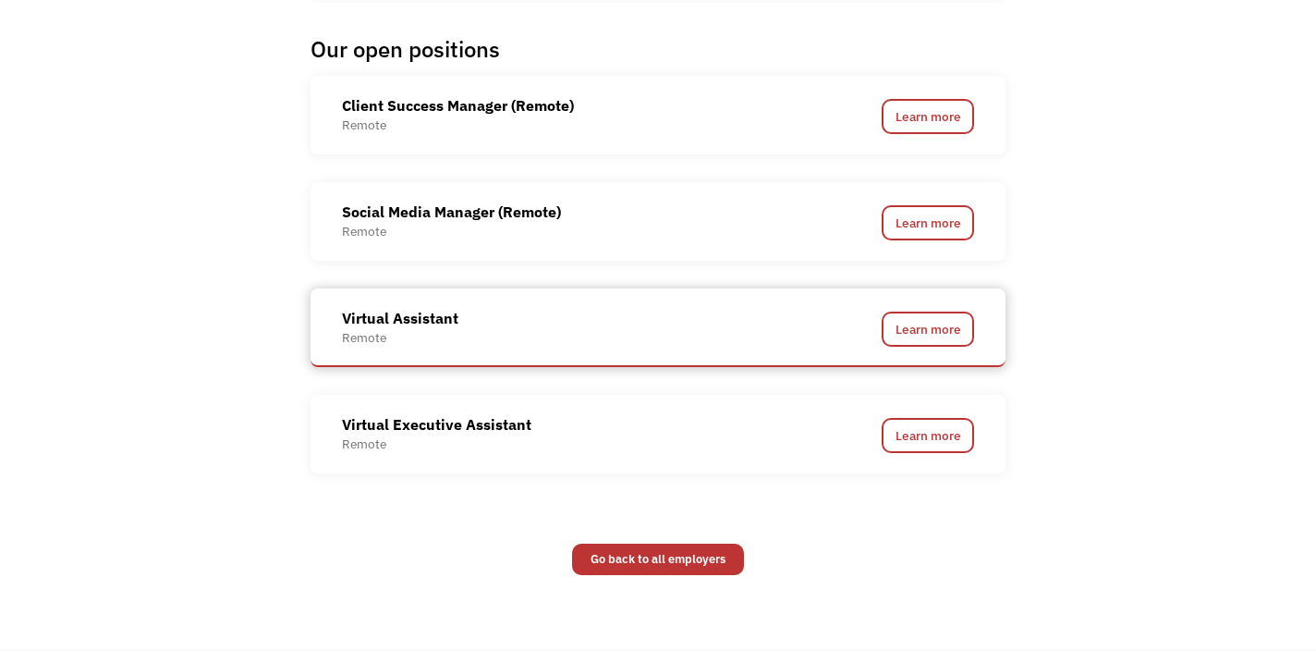
scroll to position [1200, 0]
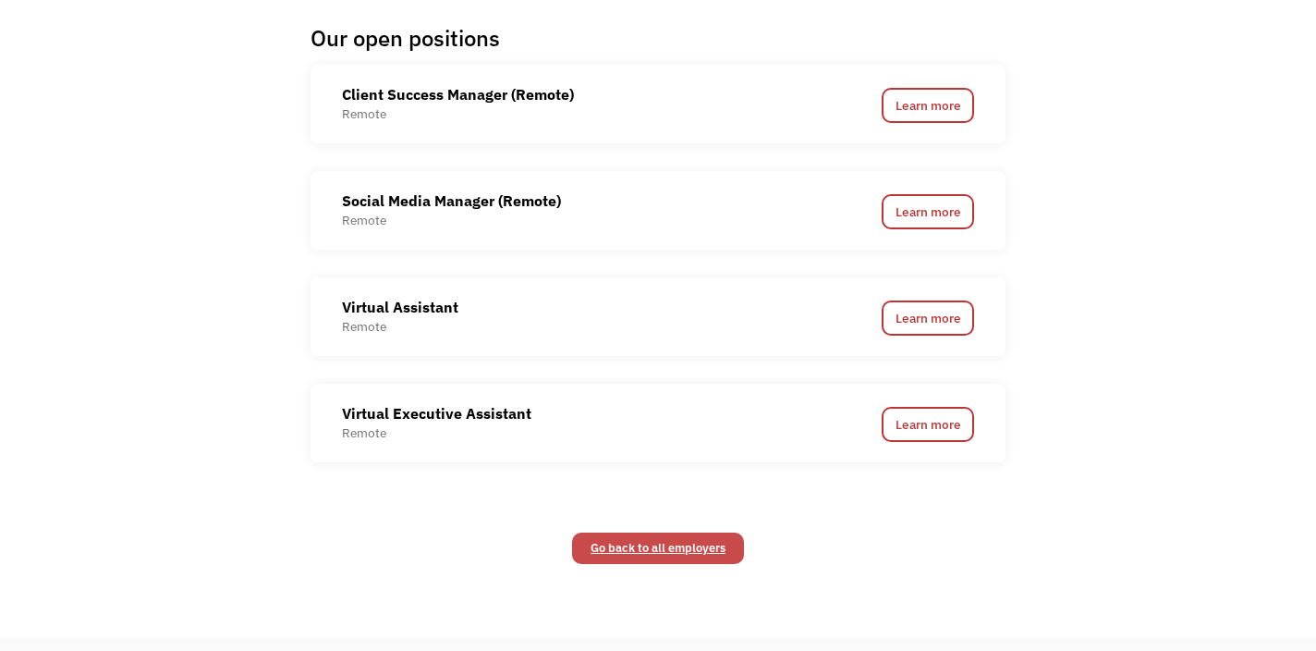
click at [608, 543] on link "Go back to all employers" at bounding box center [658, 547] width 172 height 31
click at [654, 536] on link "Go back to all employers" at bounding box center [658, 547] width 172 height 31
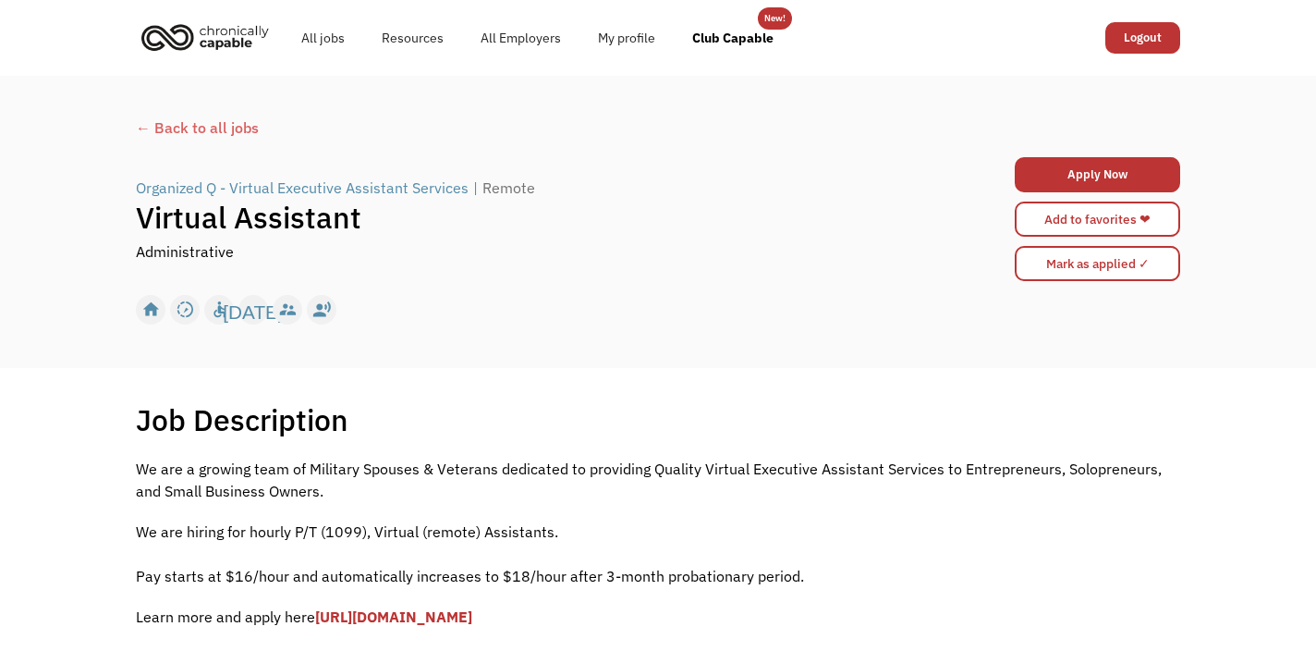
scroll to position [165, 0]
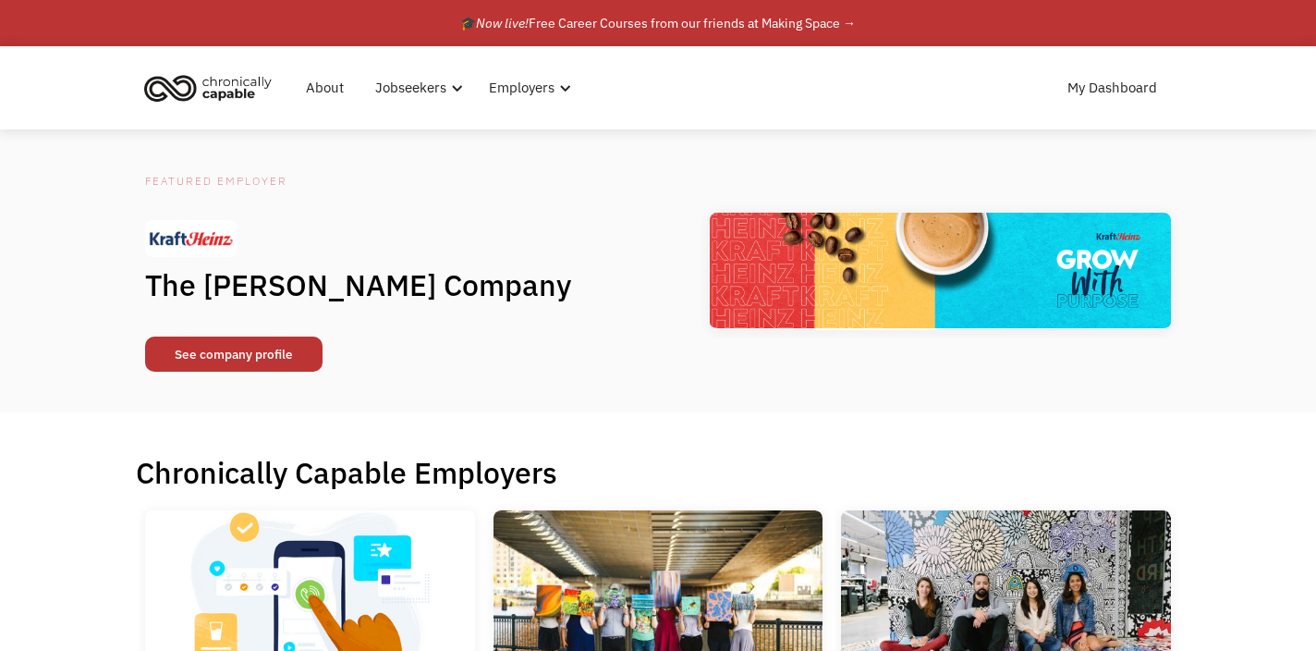
click at [293, 352] on link "See company profile" at bounding box center [233, 353] width 177 height 35
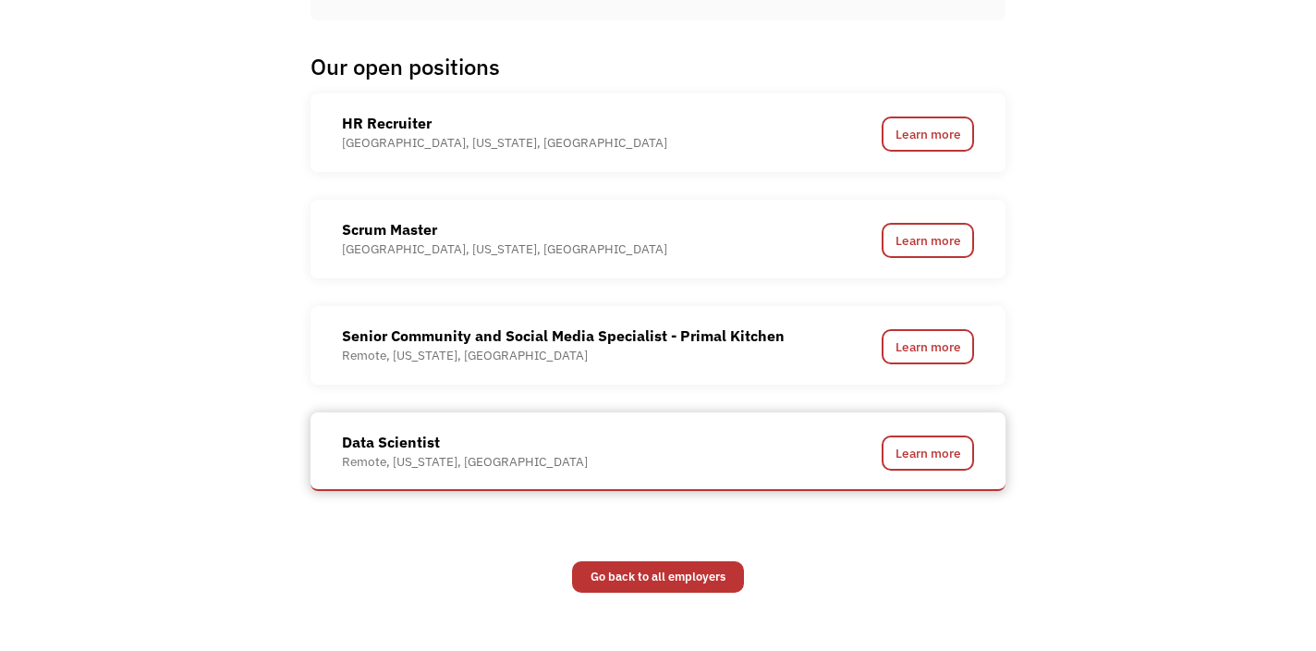
scroll to position [1362, 0]
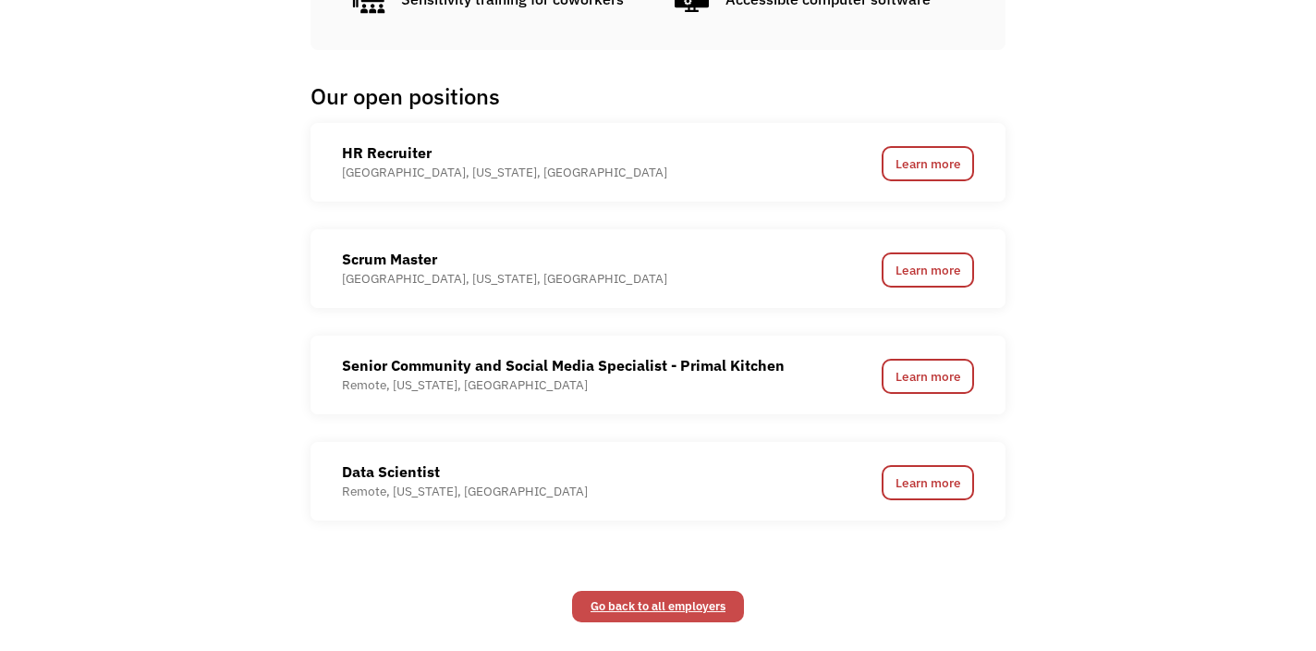
click at [635, 598] on link "Go back to all employers" at bounding box center [658, 606] width 172 height 31
